Goal: Task Accomplishment & Management: Manage account settings

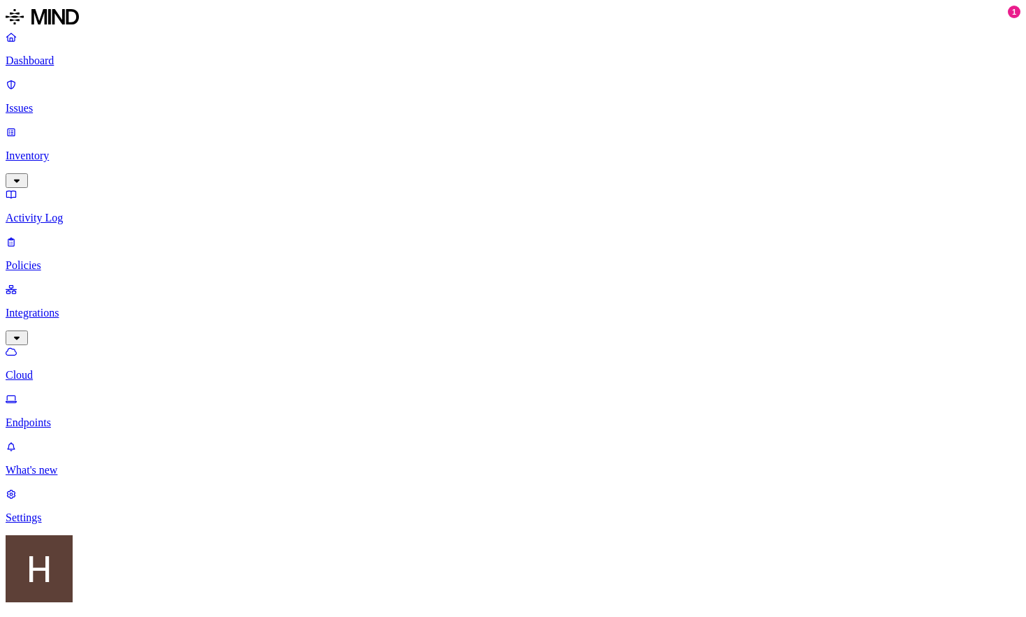
click at [65, 524] on p "Settings" at bounding box center [513, 517] width 1015 height 13
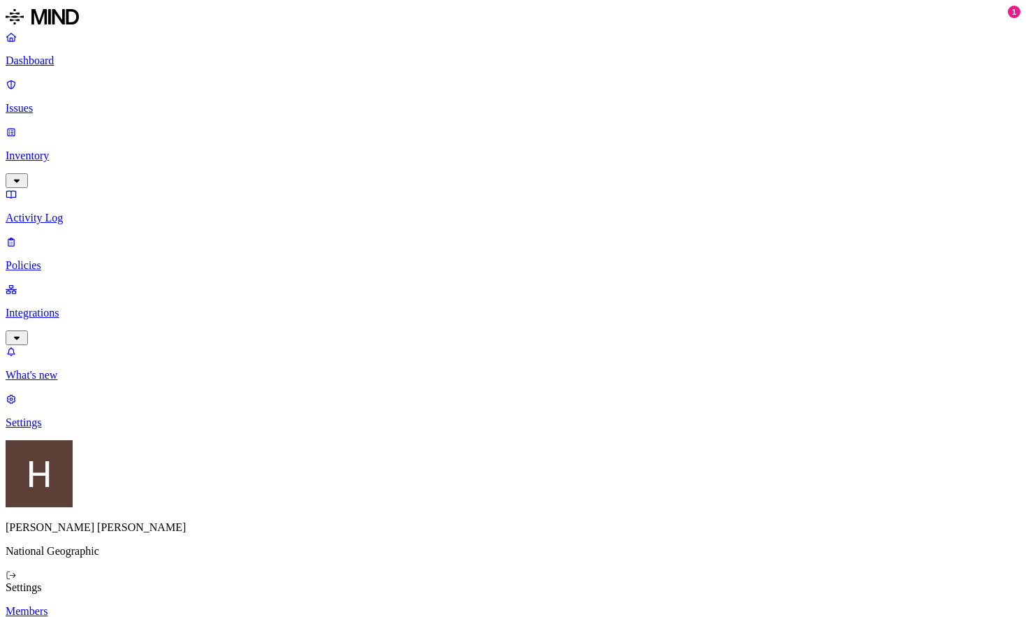
click at [43, 558] on p "National Geographic" at bounding box center [513, 551] width 1015 height 13
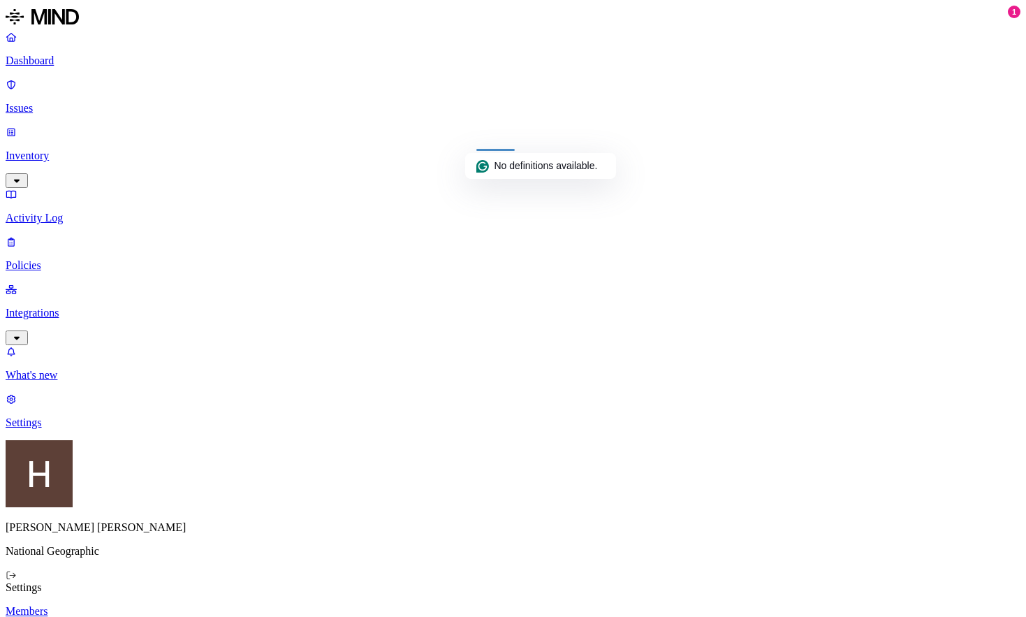
click at [495, 172] on div "No definitions available." at bounding box center [540, 166] width 129 height 15
click at [176, 605] on p "Members" at bounding box center [513, 611] width 1015 height 13
click at [52, 64] on p "Dashboard" at bounding box center [513, 60] width 1015 height 13
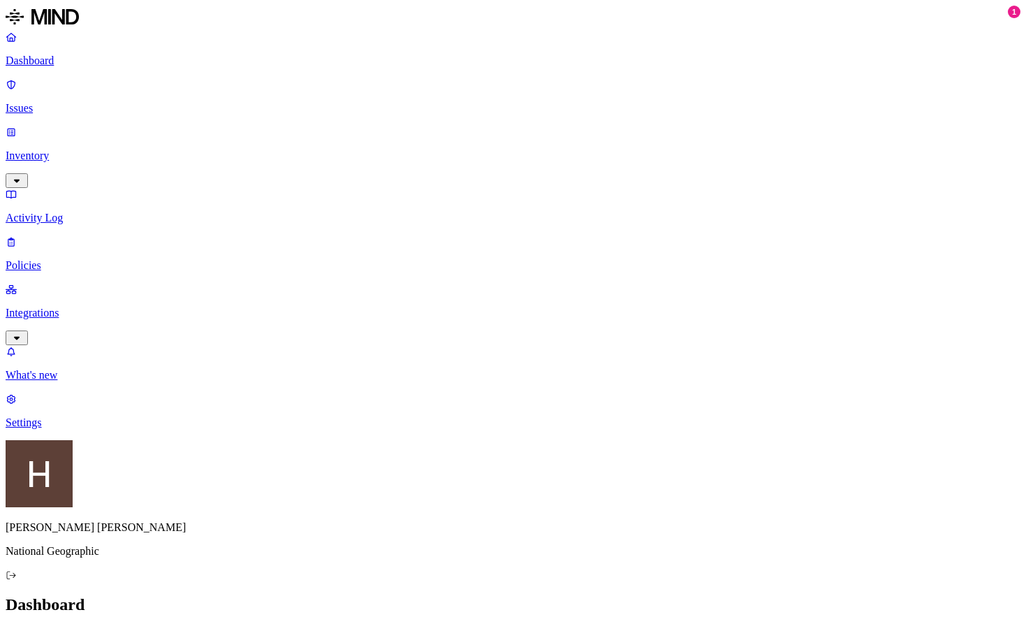
click at [27, 23] on img at bounding box center [42, 17] width 73 height 22
click at [17, 580] on icon at bounding box center [11, 575] width 11 height 9
